Goal: Complete Application Form: Complete application form

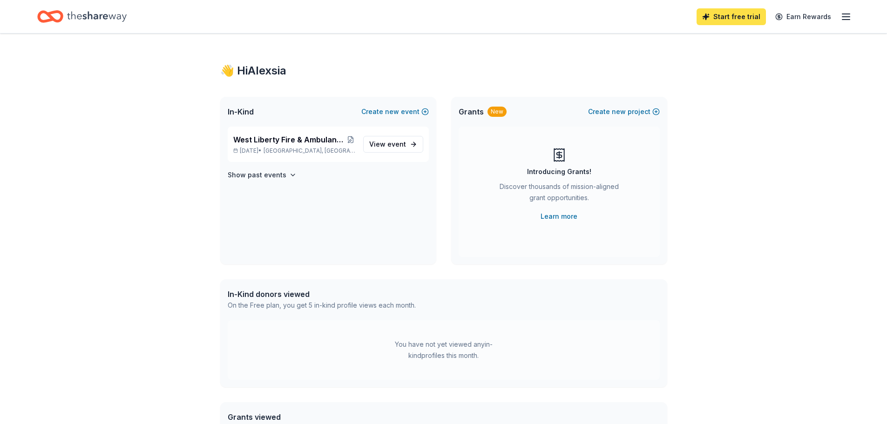
click at [738, 20] on link "Start free trial" at bounding box center [730, 16] width 69 height 17
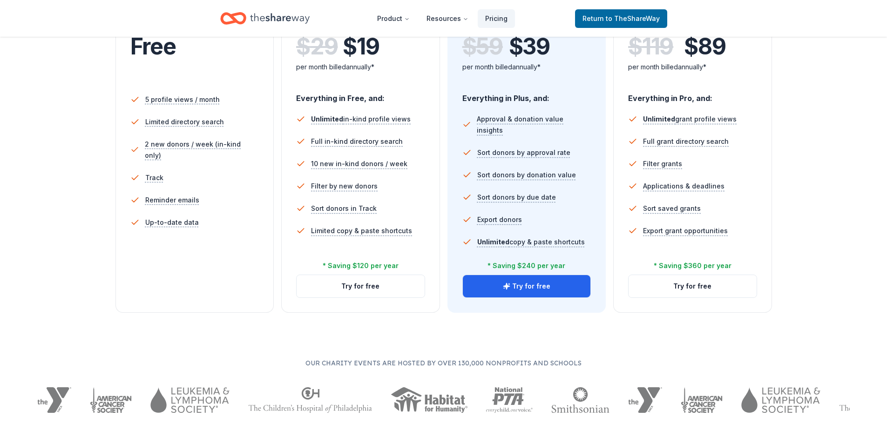
scroll to position [233, 0]
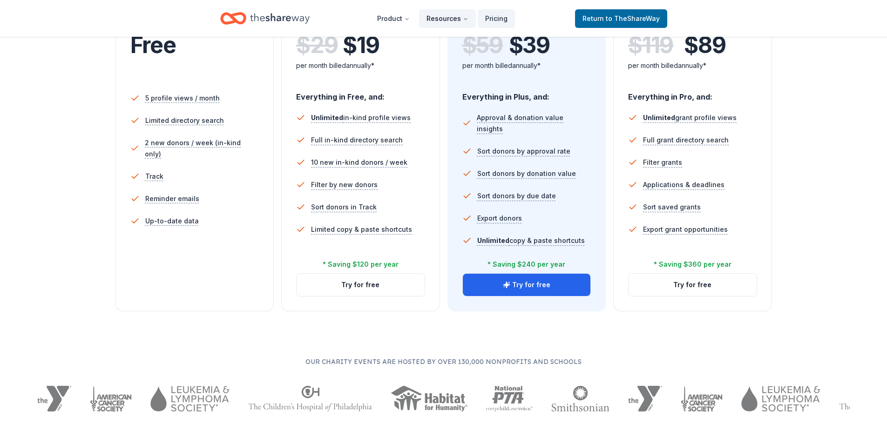
click at [460, 21] on button "Resources" at bounding box center [447, 18] width 57 height 19
click at [458, 23] on button "Resources" at bounding box center [447, 18] width 57 height 19
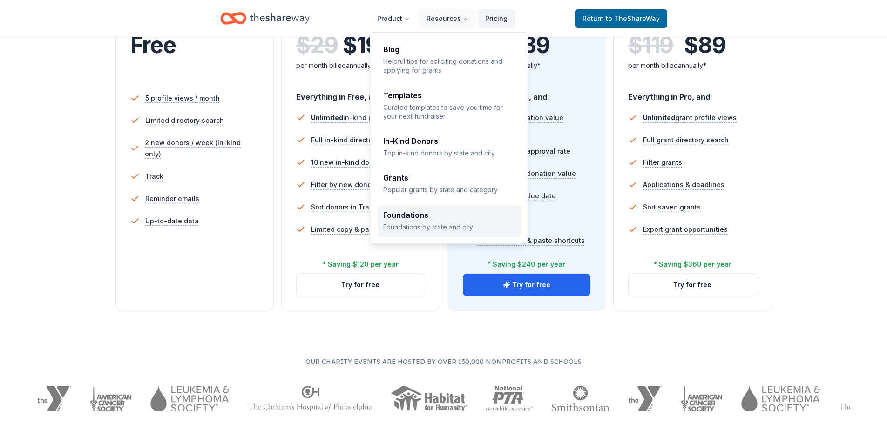
click at [425, 220] on div "Foundations Foundations by state and city" at bounding box center [449, 221] width 132 height 20
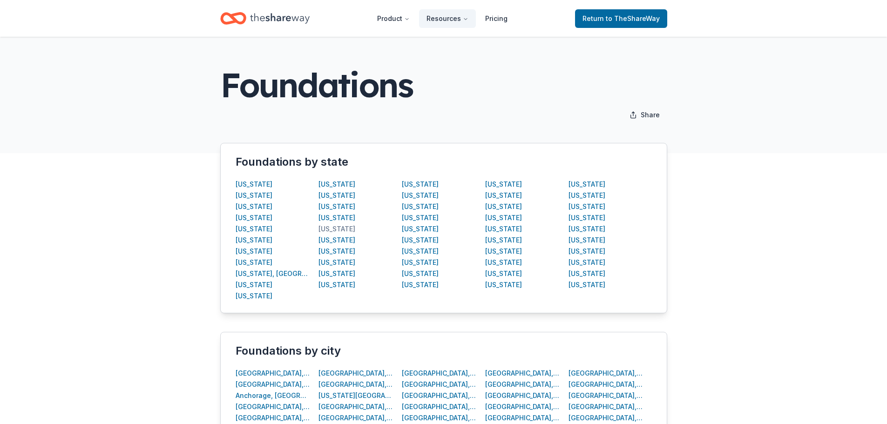
click at [329, 228] on div "Iowa" at bounding box center [336, 228] width 37 height 11
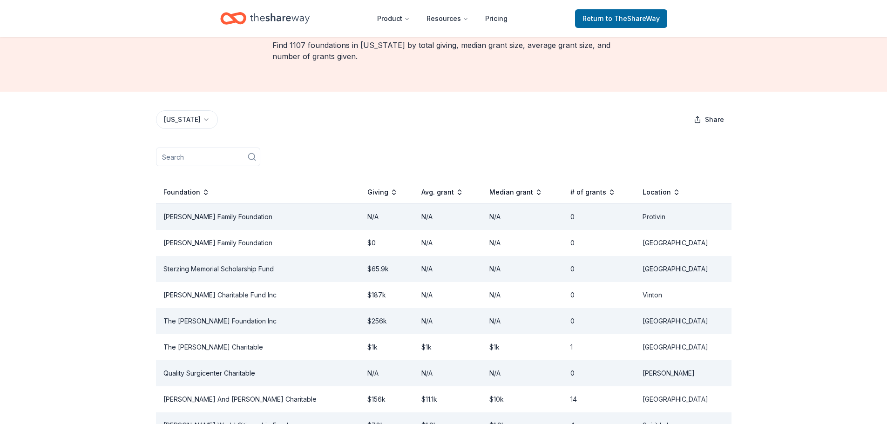
scroll to position [52, 0]
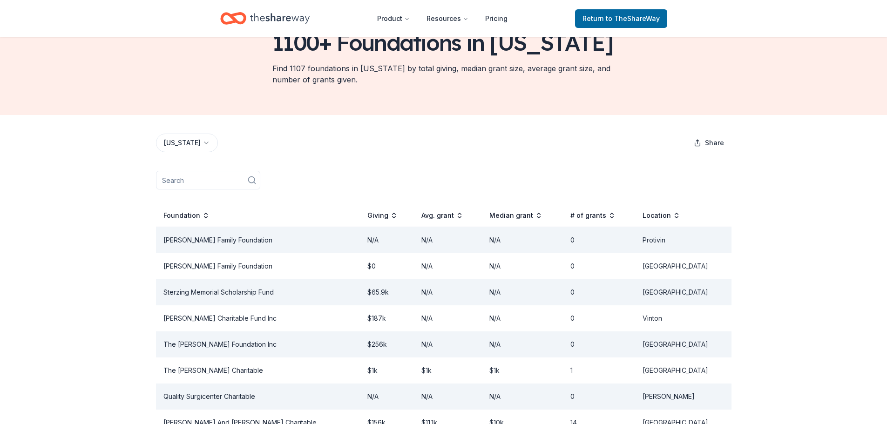
click at [301, 25] on icon "Home" at bounding box center [280, 18] width 60 height 19
click at [274, 20] on icon "Home" at bounding box center [280, 18] width 60 height 19
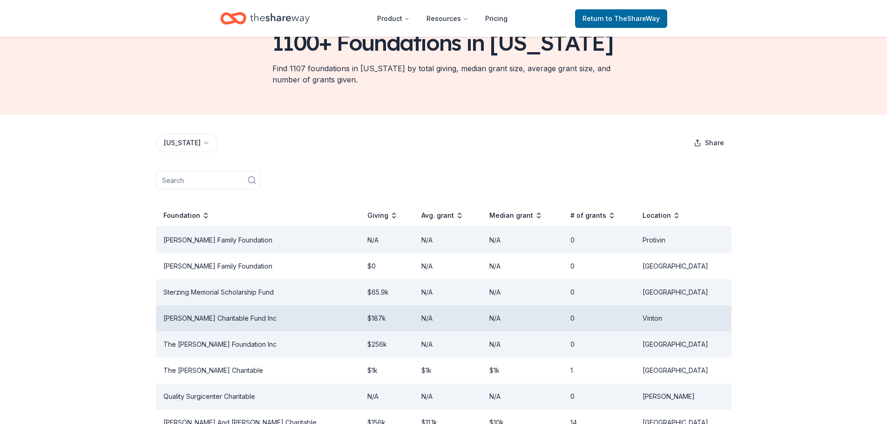
scroll to position [0, 0]
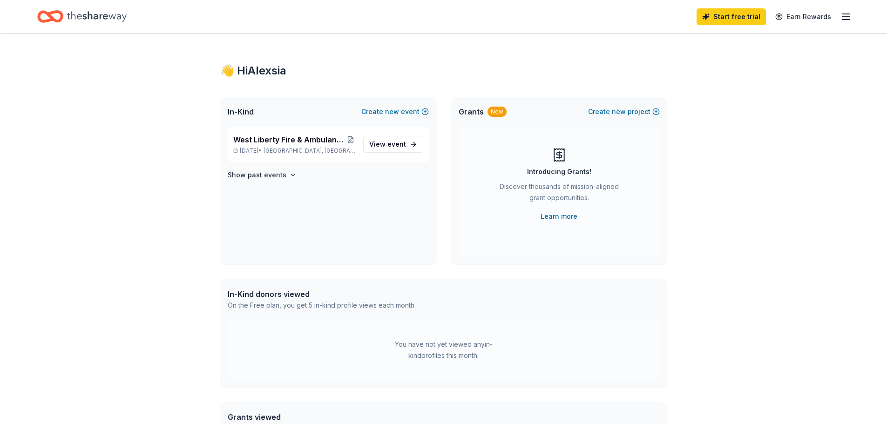
click at [284, 290] on div "In-Kind donors viewed" at bounding box center [322, 294] width 188 height 11
click at [844, 18] on icon "button" at bounding box center [845, 16] width 11 height 11
click at [727, 73] on link "Account" at bounding box center [734, 71] width 29 height 9
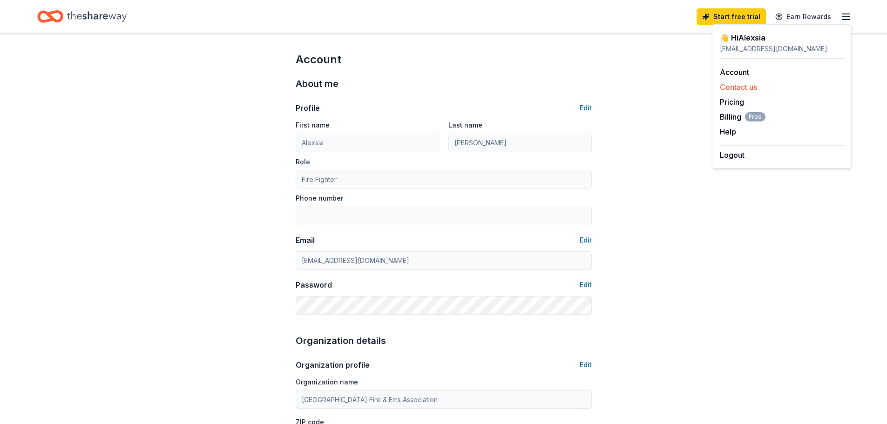
click at [730, 88] on button "Contact us" at bounding box center [738, 86] width 37 height 11
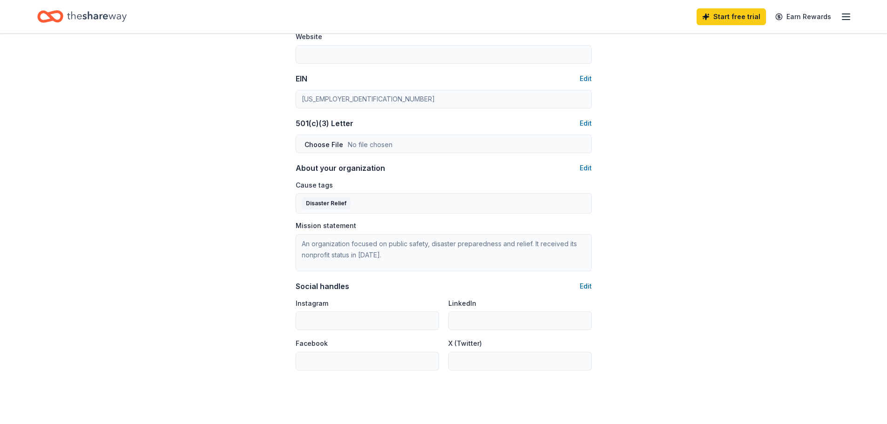
scroll to position [508, 0]
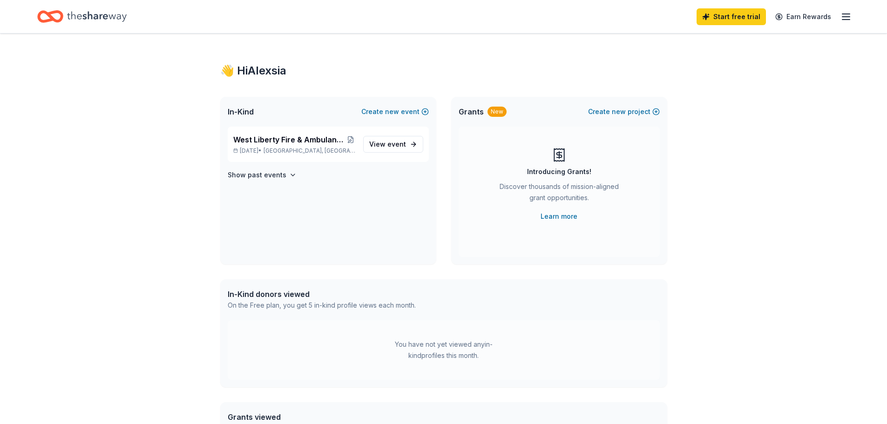
click at [842, 15] on icon "button" at bounding box center [845, 16] width 11 height 11
click at [734, 71] on link "Account" at bounding box center [734, 71] width 29 height 9
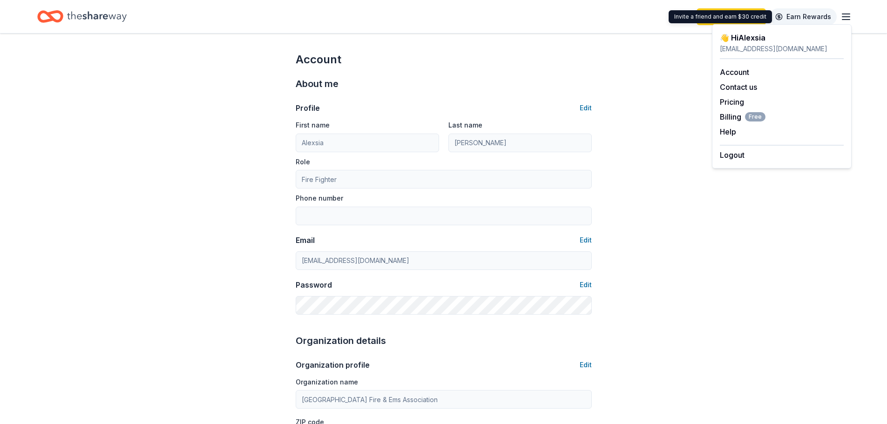
click at [790, 11] on link "Earn Rewards" at bounding box center [802, 16] width 67 height 17
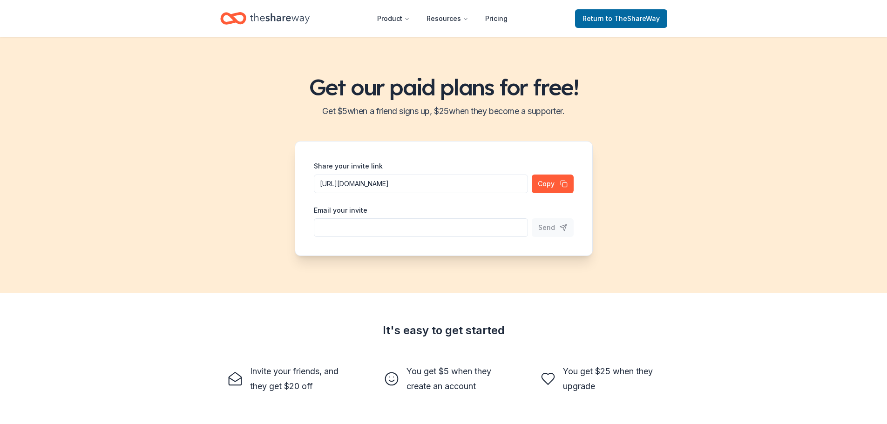
click at [392, 8] on nav "Product Resources Pricing" at bounding box center [442, 18] width 145 height 22
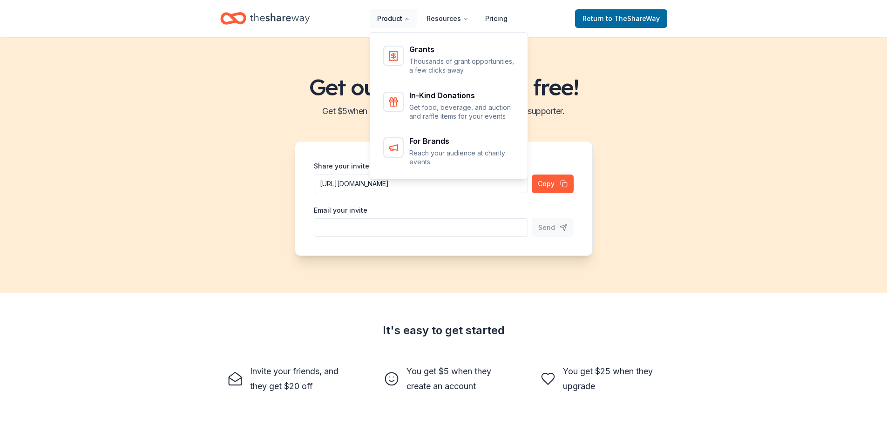
click at [397, 18] on button "Product" at bounding box center [393, 18] width 47 height 19
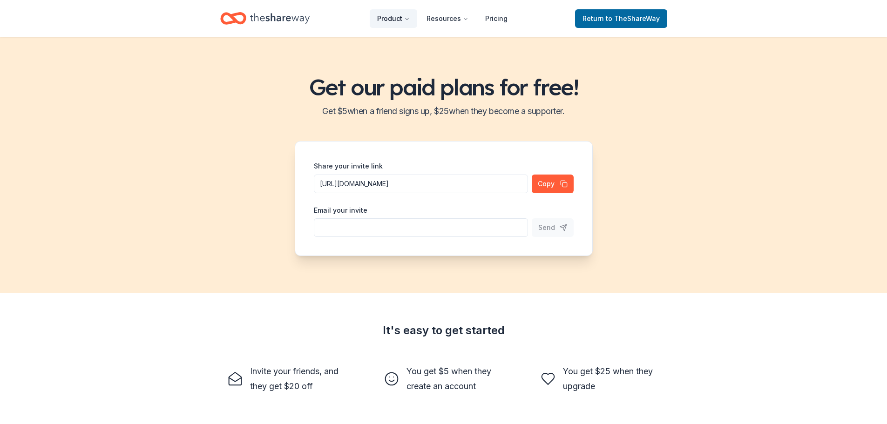
click at [397, 18] on button "Product" at bounding box center [393, 18] width 47 height 19
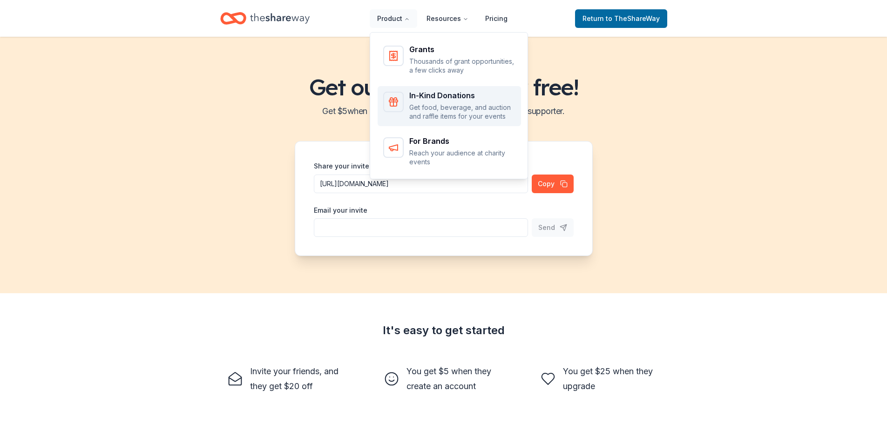
click at [441, 109] on p "Get food, beverage, and auction and raffle items for your events" at bounding box center [462, 112] width 106 height 18
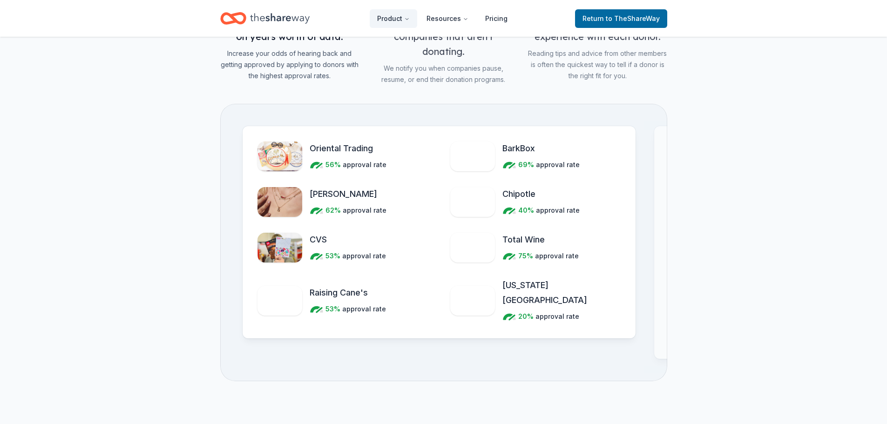
scroll to position [1071, 0]
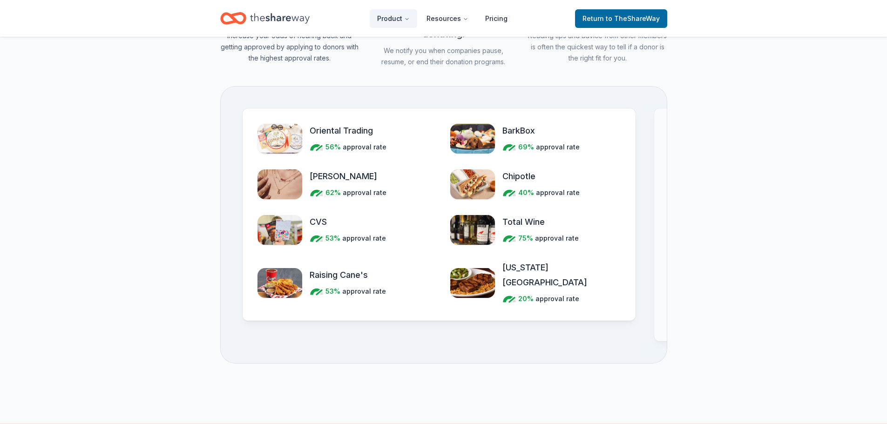
click at [661, 190] on div "CVS Donating paused Mister Car Wash Donating paused Niagara Bottling Donating p…" at bounding box center [850, 224] width 393 height 233
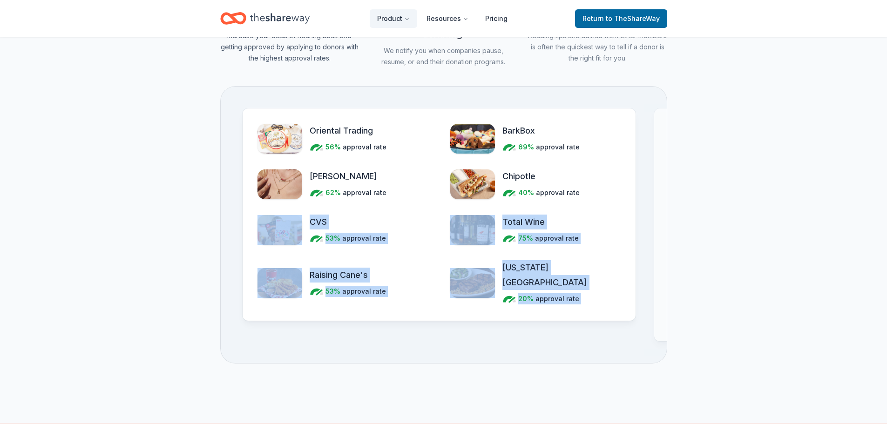
drag, startPoint x: 659, startPoint y: 189, endPoint x: 609, endPoint y: 189, distance: 49.8
click at [609, 189] on div "Oriental Trading 56% approval rate BarkBox 69% approval rate Kendra Scott 62% a…" at bounding box center [443, 224] width 421 height 233
click at [629, 188] on div "Oriental Trading 56% approval rate BarkBox 69% approval rate Kendra Scott 62% a…" at bounding box center [438, 214] width 393 height 212
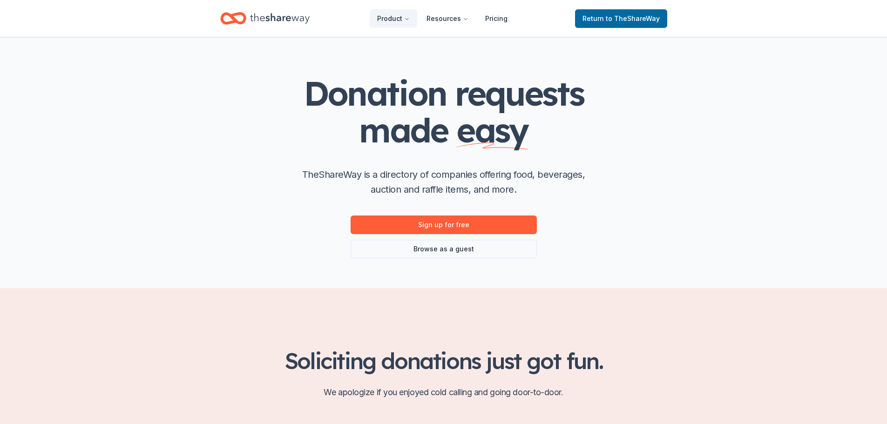
scroll to position [0, 0]
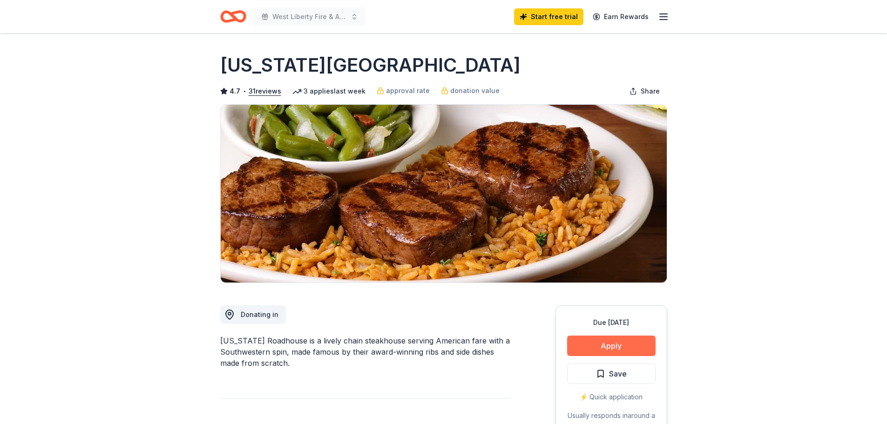
click at [613, 344] on button "Apply" at bounding box center [611, 346] width 88 height 20
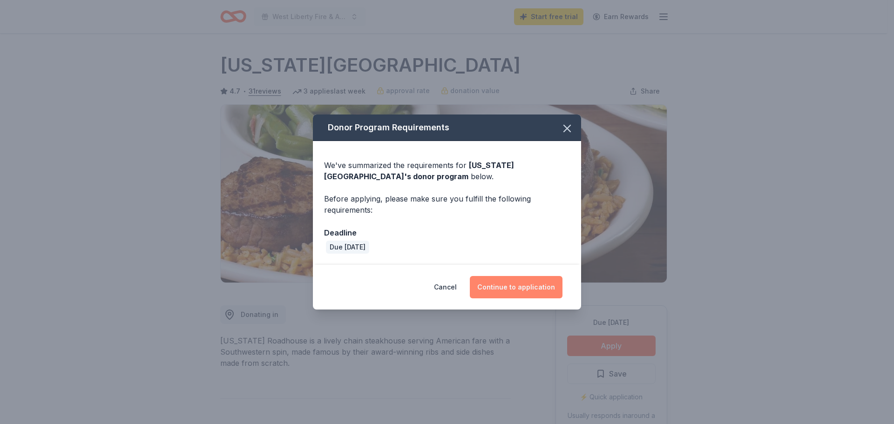
click at [521, 290] on button "Continue to application" at bounding box center [516, 287] width 93 height 22
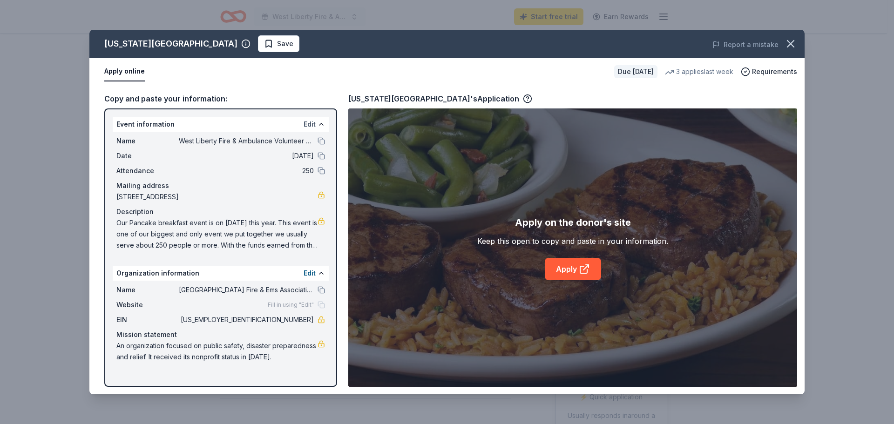
click at [306, 124] on button "Edit" at bounding box center [309, 124] width 12 height 11
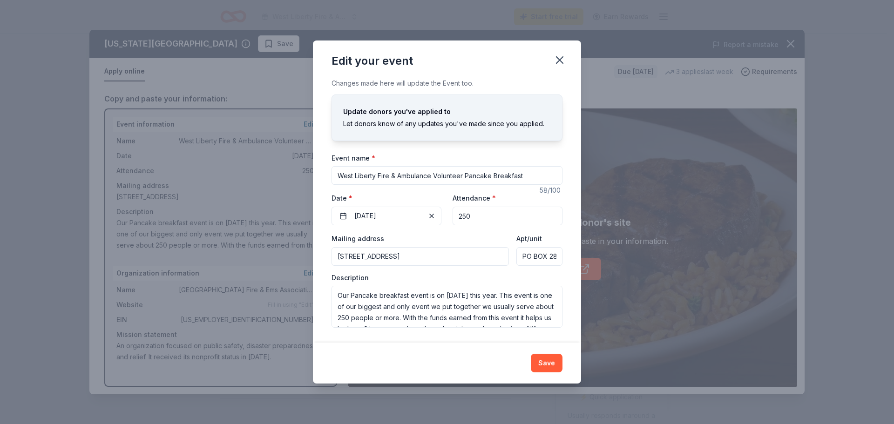
drag, startPoint x: 484, startPoint y: 210, endPoint x: 443, endPoint y: 222, distance: 42.7
click at [443, 222] on div "Event website Attendance * 250 Date * [DATE]" at bounding box center [446, 208] width 231 height 33
type input "700"
drag, startPoint x: 338, startPoint y: 292, endPoint x: 522, endPoint y: 324, distance: 187.1
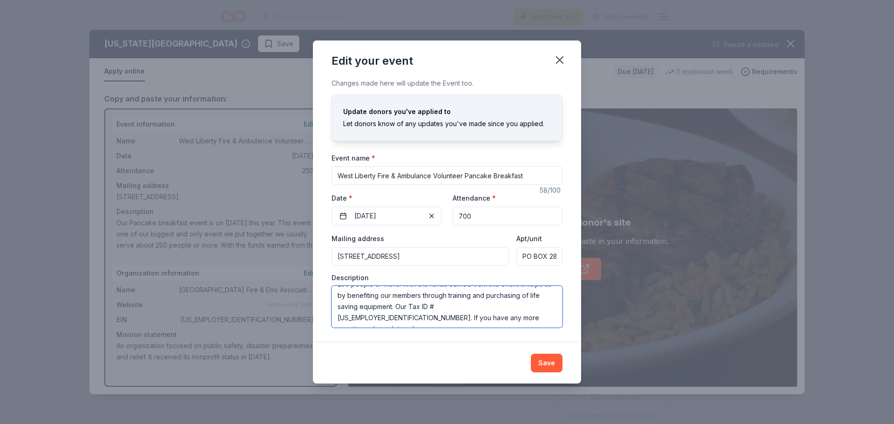
click at [522, 324] on textarea "Our Pancake breakfast event is on [DATE] this year. This event is one of our bi…" at bounding box center [446, 307] width 231 height 42
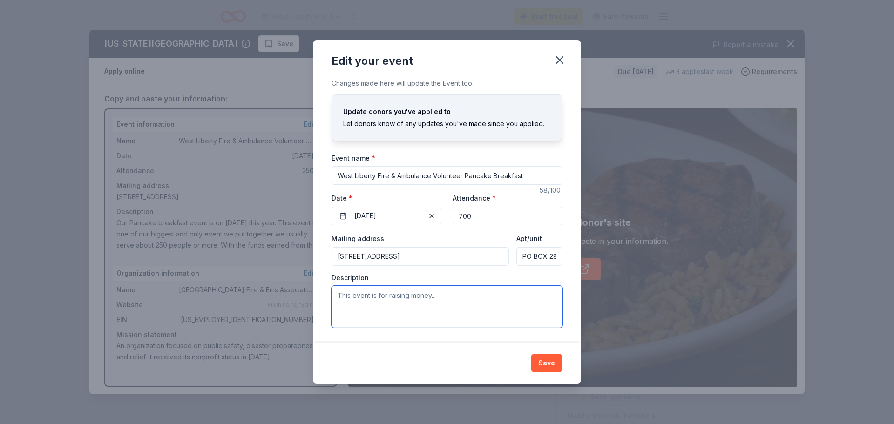
scroll to position [0, 0]
paste textarea "I hope this email finds you well, i'm reaching out because our annual pancake b…"
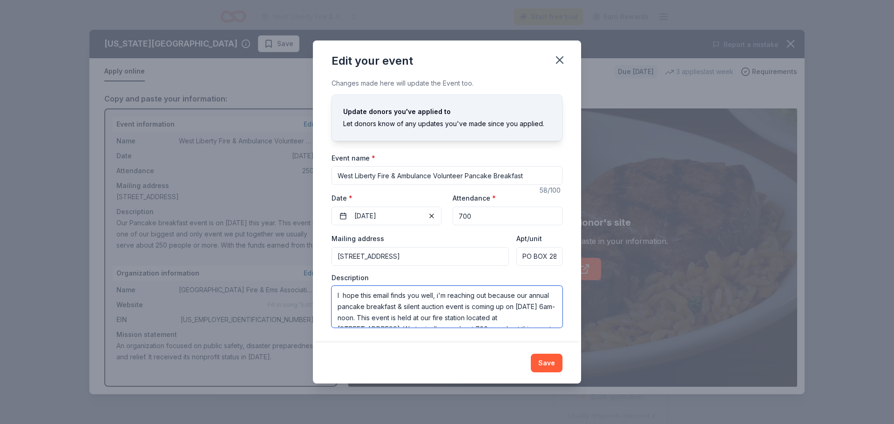
drag, startPoint x: 440, startPoint y: 295, endPoint x: 320, endPoint y: 301, distance: 119.8
click at [320, 301] on div "Changes made here will update the Event too. Update donors you've applied to Le…" at bounding box center [447, 210] width 268 height 265
drag, startPoint x: 337, startPoint y: 293, endPoint x: 521, endPoint y: 308, distance: 184.9
click at [521, 308] on textarea "I'm reaching out because our annual pancake breakfast & silent auction event is…" at bounding box center [446, 307] width 231 height 42
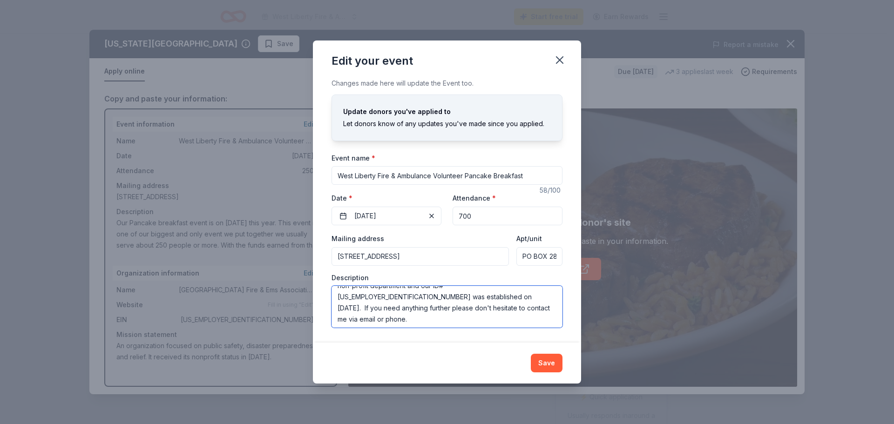
scroll to position [66, 0]
drag, startPoint x: 404, startPoint y: 317, endPoint x: 435, endPoint y: 318, distance: 30.7
click at [435, 318] on textarea "I'm reaching out because our annual pancake breakfast & silent auction event is…" at bounding box center [446, 307] width 231 height 42
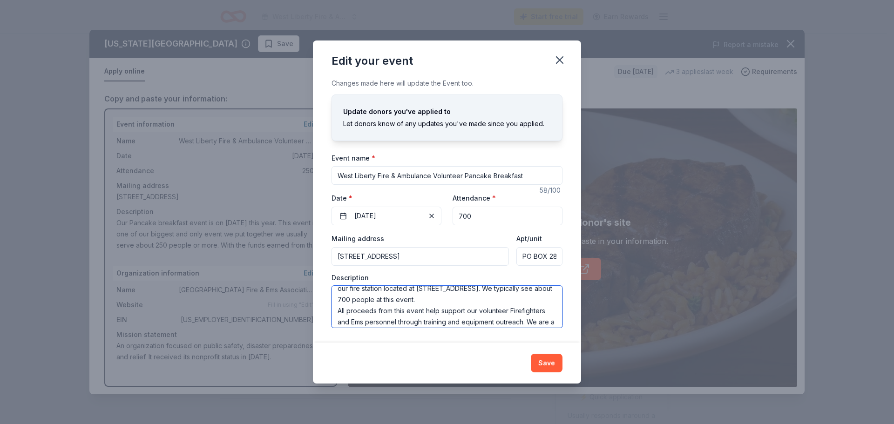
scroll to position [38, 0]
click at [526, 313] on textarea "I'm reaching out because our annual pancake breakfast & silent auction event is…" at bounding box center [446, 307] width 231 height 42
type textarea "I'm reaching out because our annual pancake breakfast & silent auction event is…"
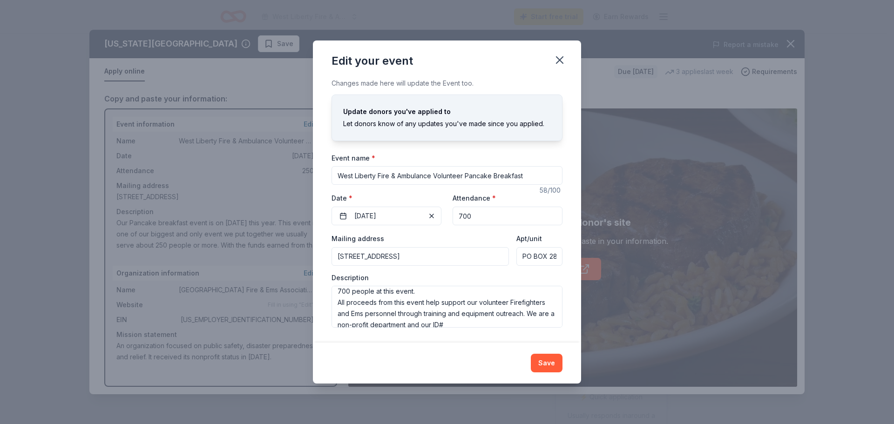
drag, startPoint x: 433, startPoint y: 176, endPoint x: 464, endPoint y: 175, distance: 30.8
click at [464, 175] on input "West Liberty Fire & Ambulance Volunteer Pancake Breakfast" at bounding box center [446, 175] width 231 height 19
click at [494, 178] on input "West Liberty Fire & Ambulance Pancake Breakfast" at bounding box center [446, 175] width 231 height 19
type input "West Liberty Fire & Ambulance Pancake Breakfast & Silent Auction"
click at [526, 316] on textarea "I'm reaching out because our annual pancake breakfast & silent auction event is…" at bounding box center [446, 307] width 231 height 42
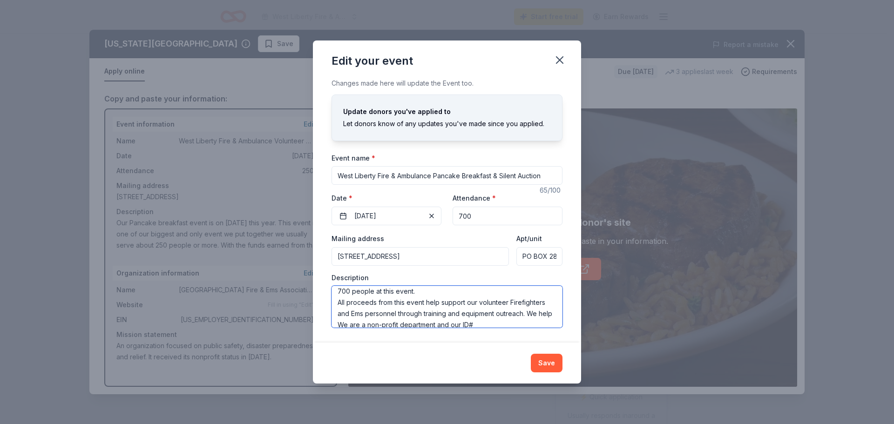
scroll to position [40, 0]
click at [352, 325] on textarea "I'm reaching out because our annual pancake breakfast & silent auction event is…" at bounding box center [446, 307] width 231 height 42
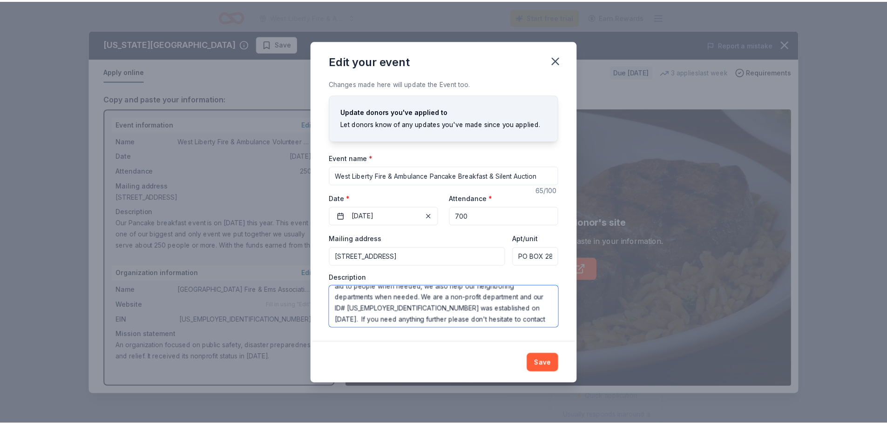
scroll to position [89, 0]
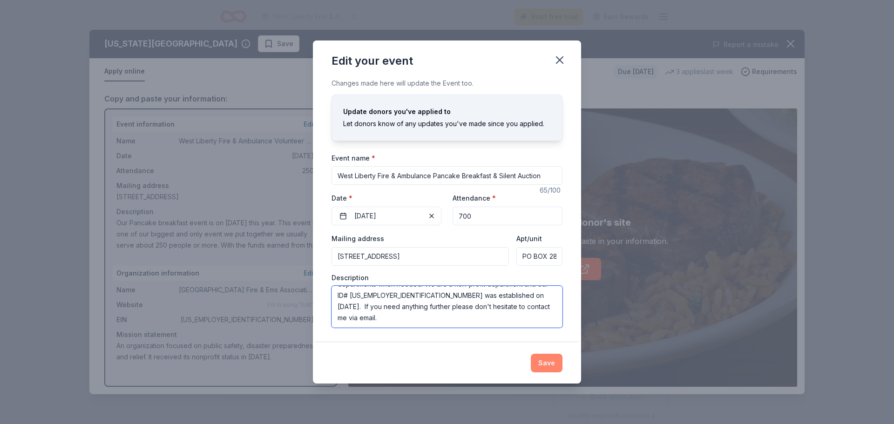
type textarea "I'm reaching out because our annual pancake breakfast & silent auction event is…"
click at [545, 363] on button "Save" at bounding box center [547, 363] width 32 height 19
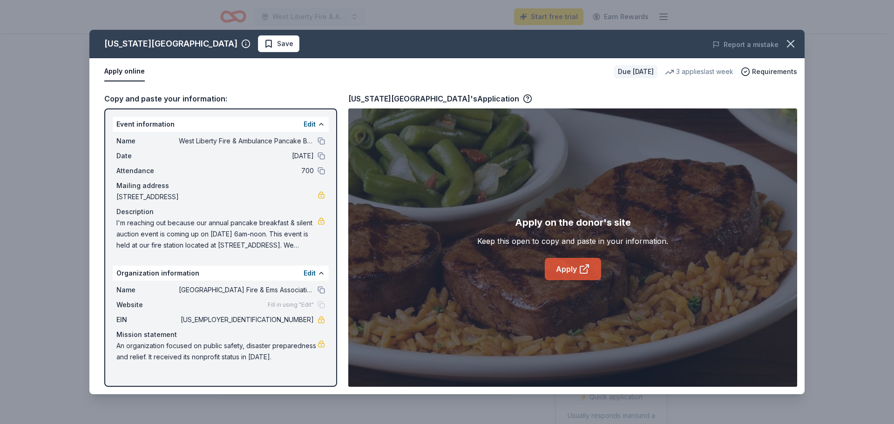
click at [562, 274] on link "Apply" at bounding box center [573, 269] width 56 height 22
click at [787, 46] on icon "button" at bounding box center [790, 43] width 13 height 13
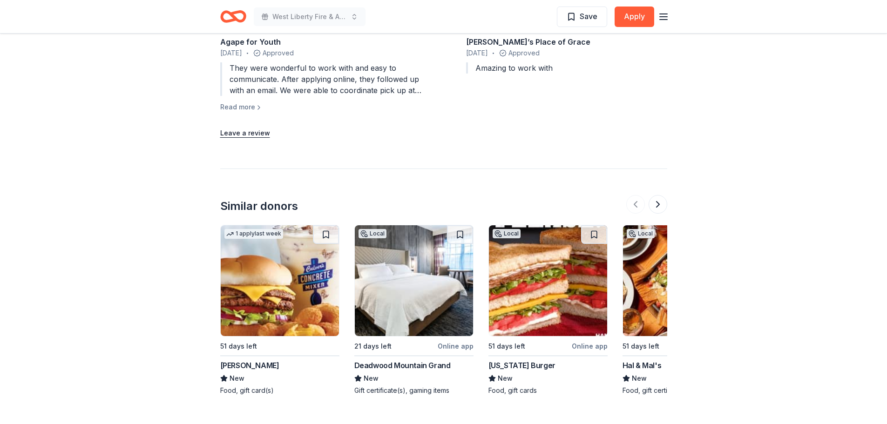
scroll to position [1117, 0]
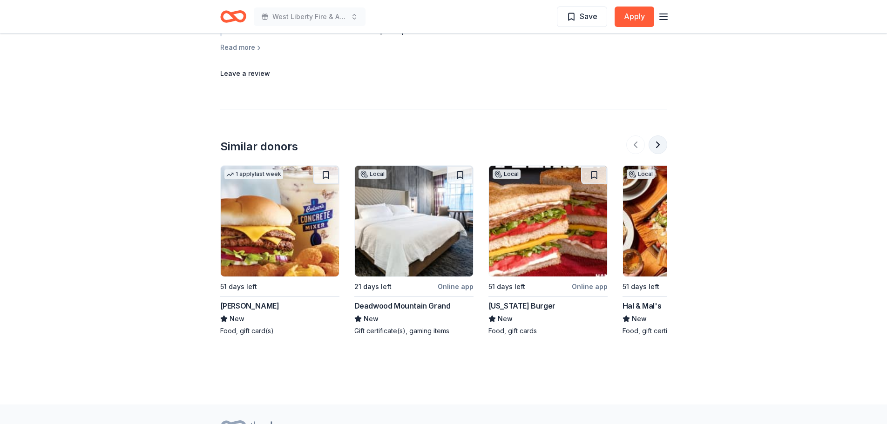
click at [656, 135] on button at bounding box center [657, 144] width 19 height 19
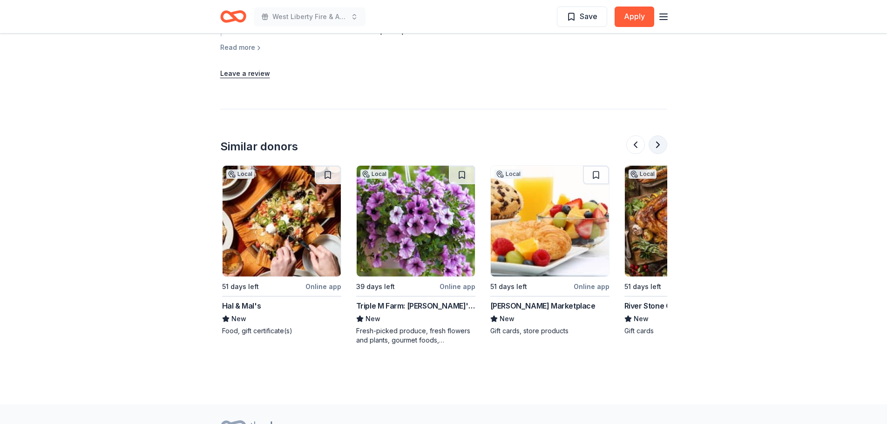
scroll to position [0, 402]
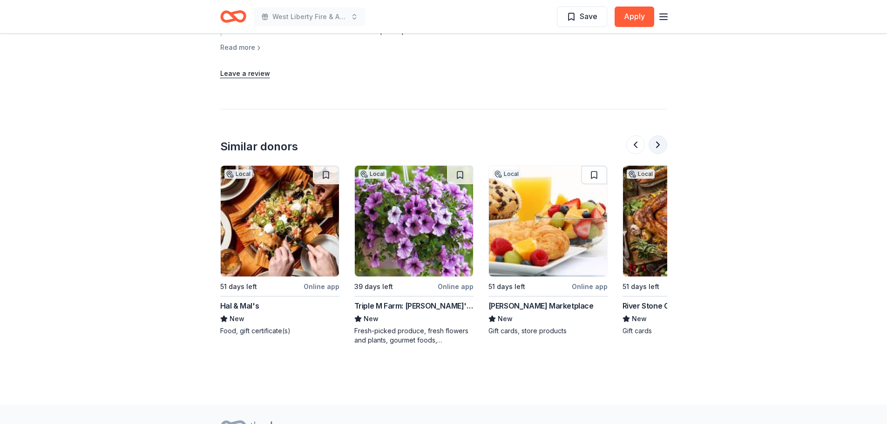
click at [656, 135] on button at bounding box center [657, 144] width 19 height 19
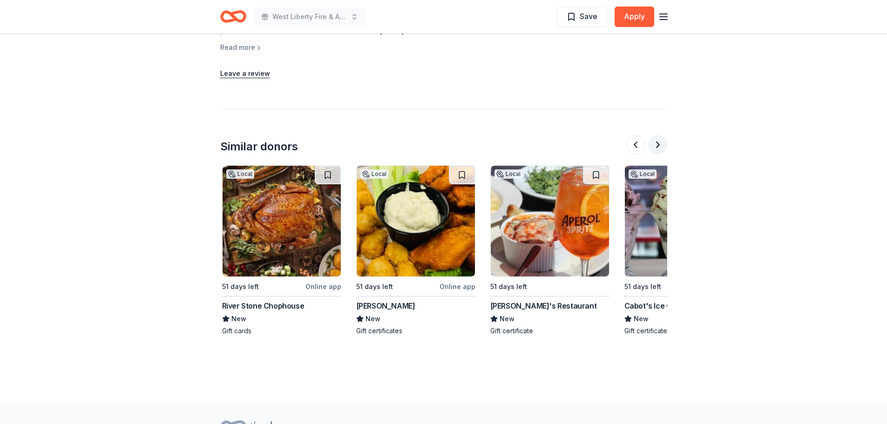
scroll to position [0, 804]
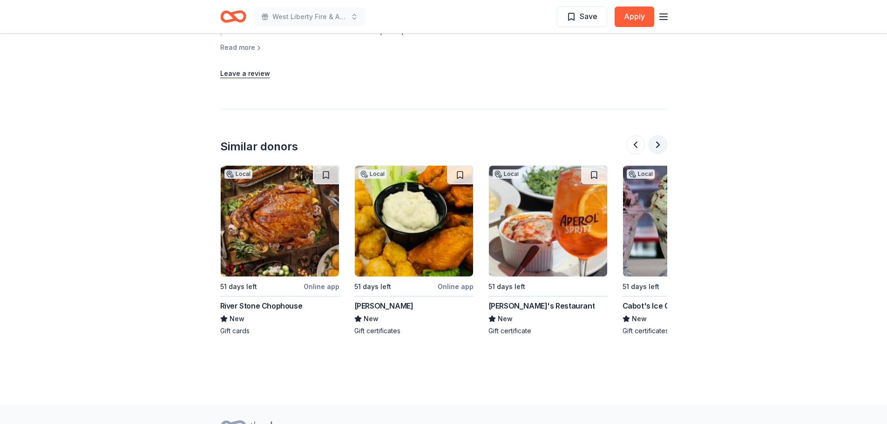
click at [656, 135] on button at bounding box center [657, 144] width 19 height 19
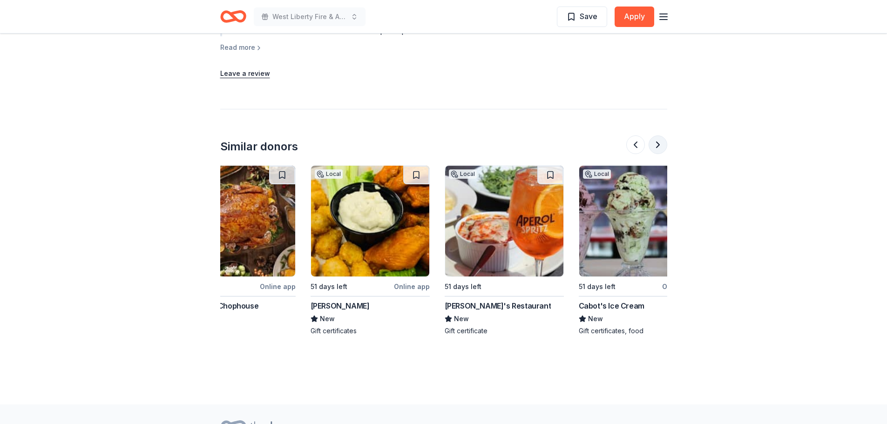
scroll to position [0, 879]
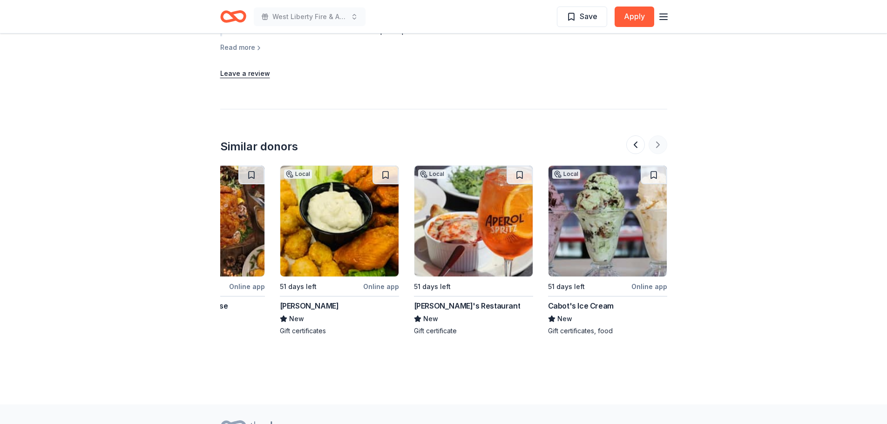
click at [656, 135] on div at bounding box center [646, 144] width 41 height 19
click at [631, 135] on button at bounding box center [635, 144] width 19 height 19
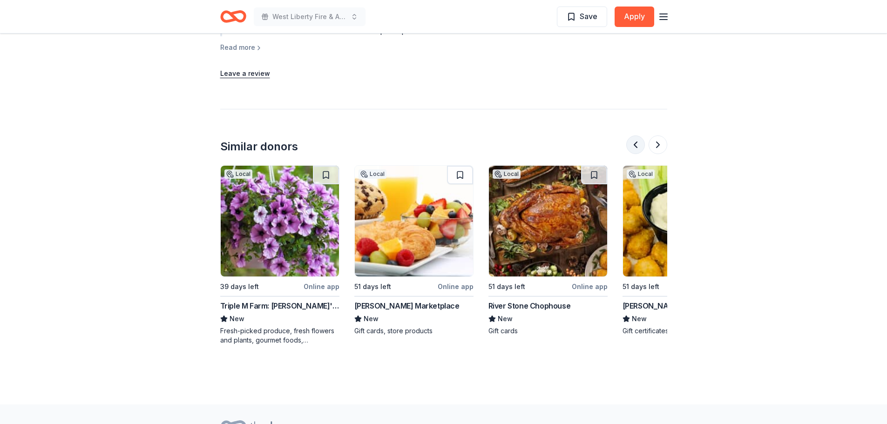
click at [631, 135] on button at bounding box center [635, 144] width 19 height 19
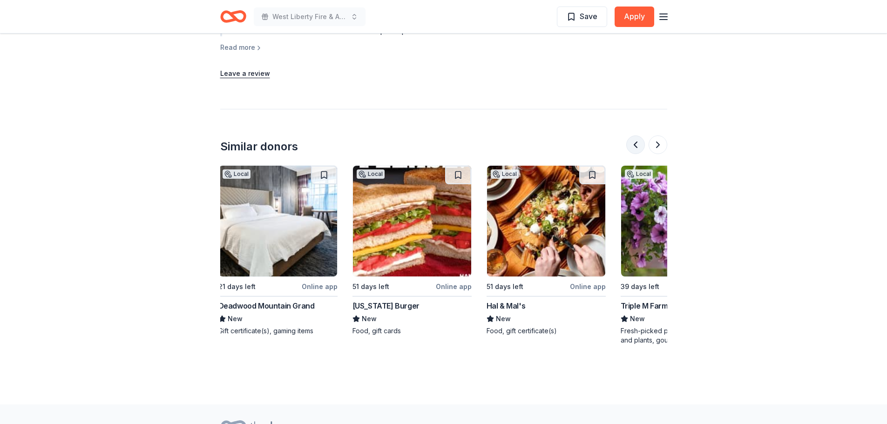
scroll to position [0, 134]
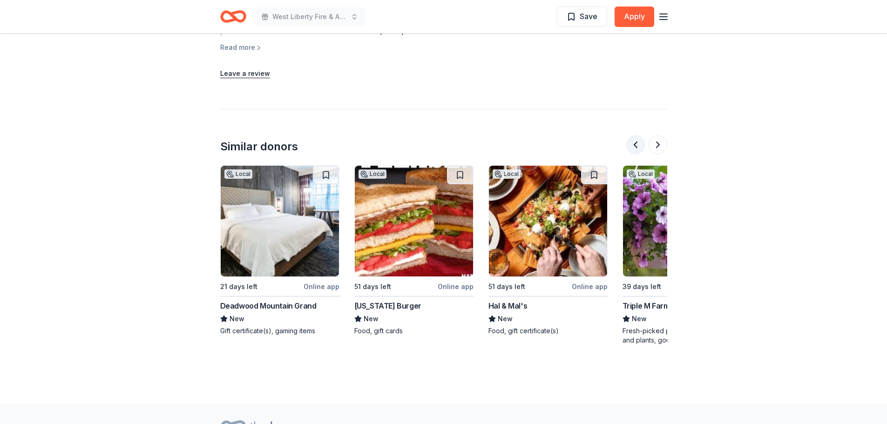
click at [631, 135] on button at bounding box center [635, 144] width 19 height 19
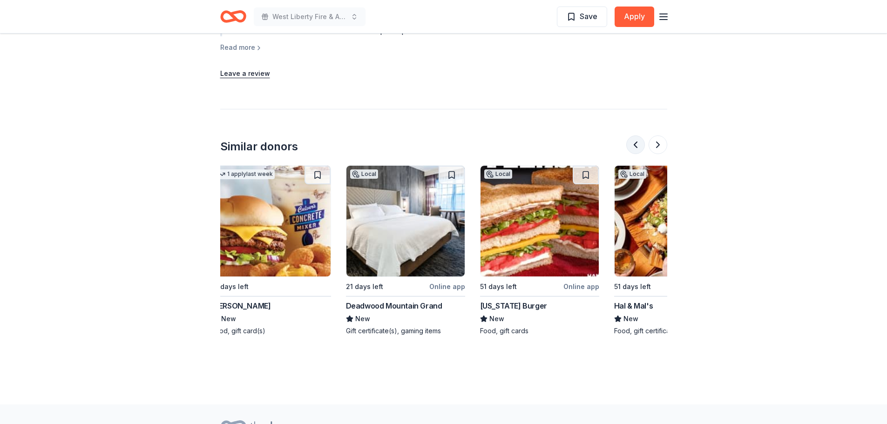
scroll to position [0, 0]
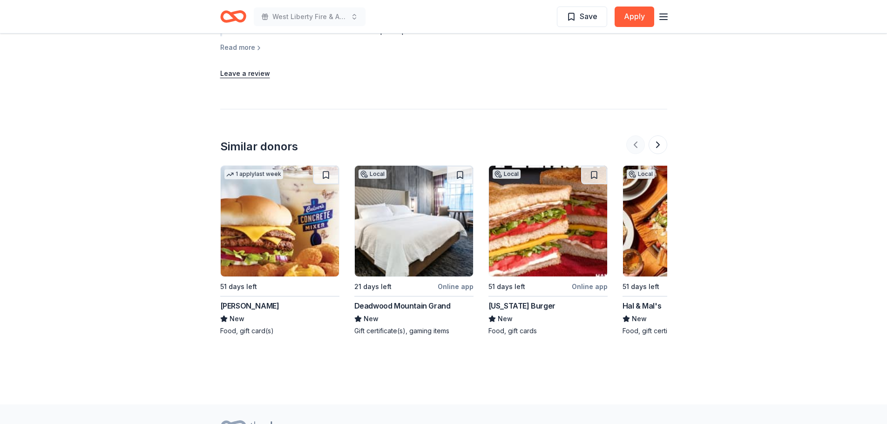
click at [631, 135] on div at bounding box center [646, 144] width 41 height 19
